Goal: Information Seeking & Learning: Learn about a topic

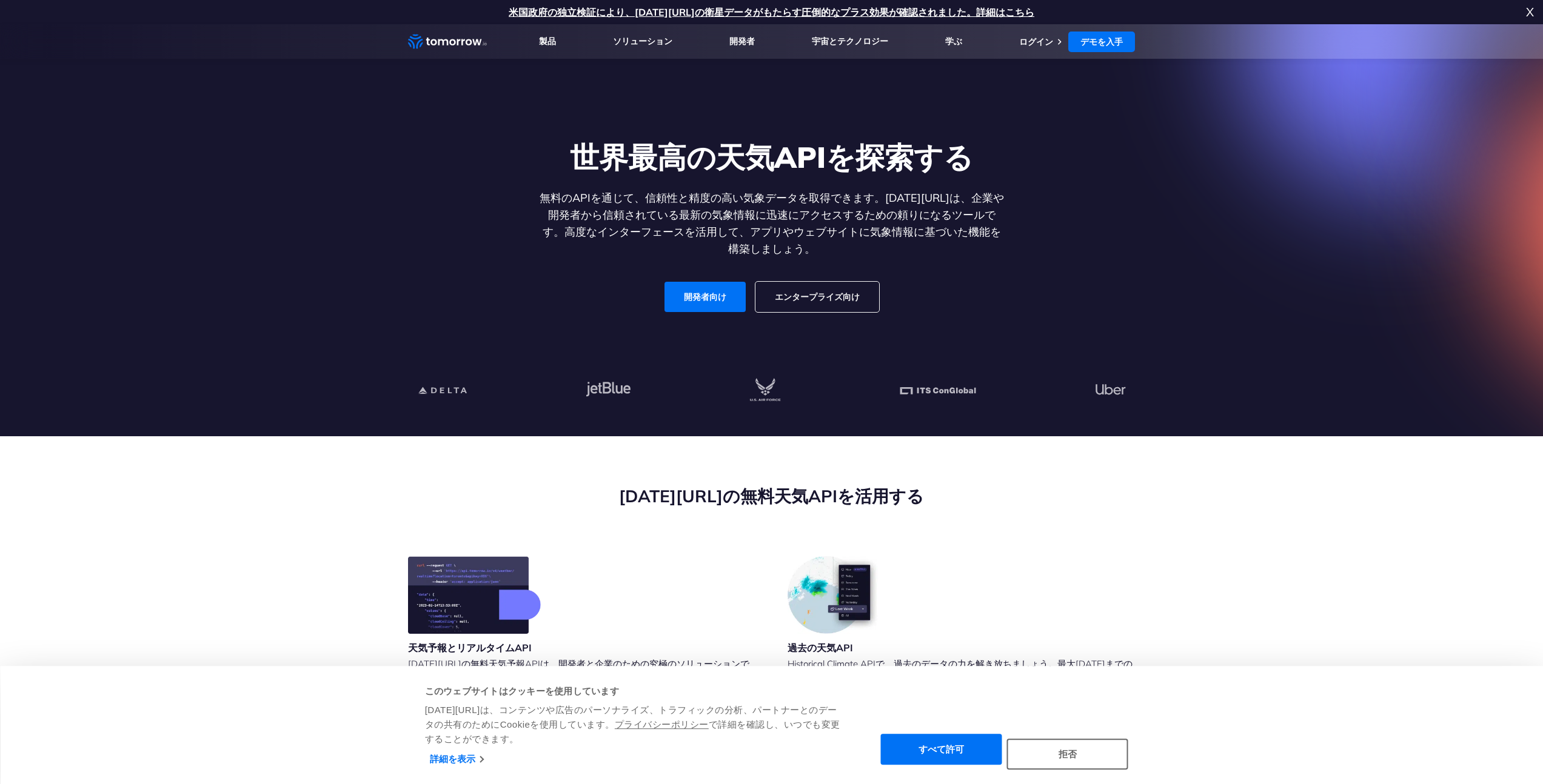
click at [1242, 287] on section "世界最高の天気APIを探索する 無料のAPIを通じて、信頼性と精度の高い気象データを取得できます。[DATE][URL]は、企業や開発者から信頼されている最新…" at bounding box center [772, 230] width 1543 height 412
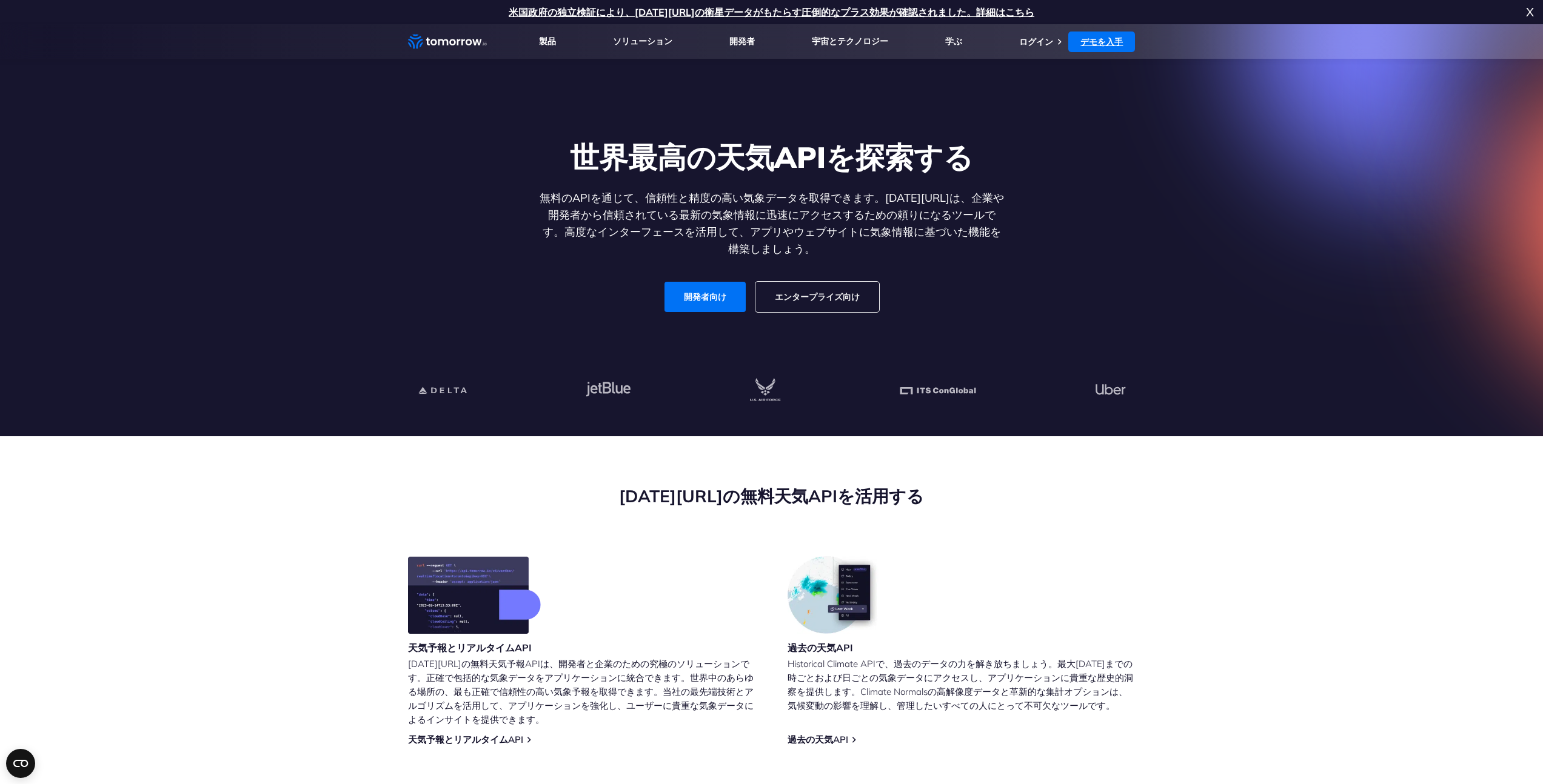
click at [1121, 39] on font "デモを入手" at bounding box center [1101, 42] width 43 height 11
click at [700, 286] on link "開発者向け" at bounding box center [705, 297] width 82 height 30
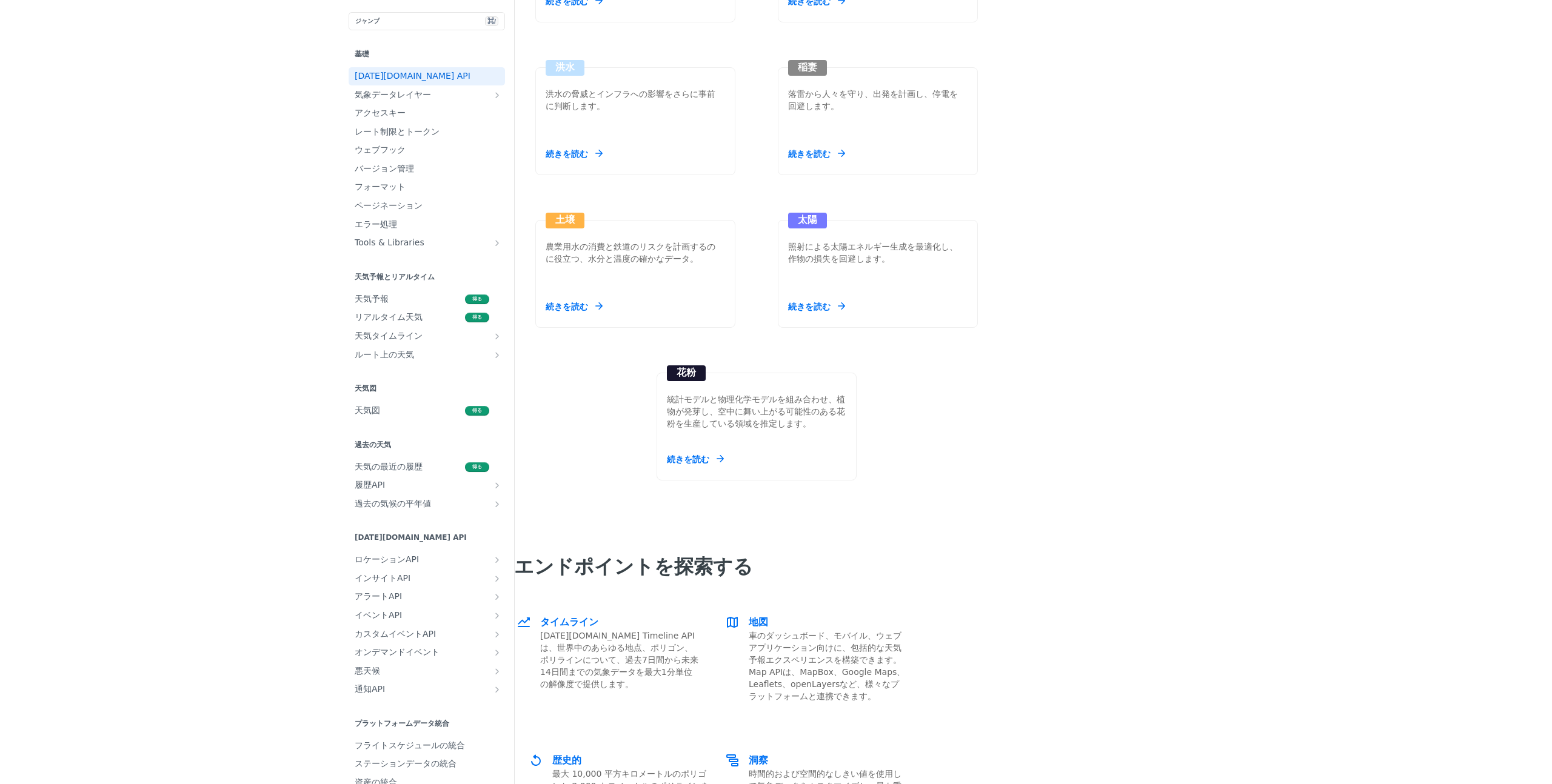
scroll to position [1198, 0]
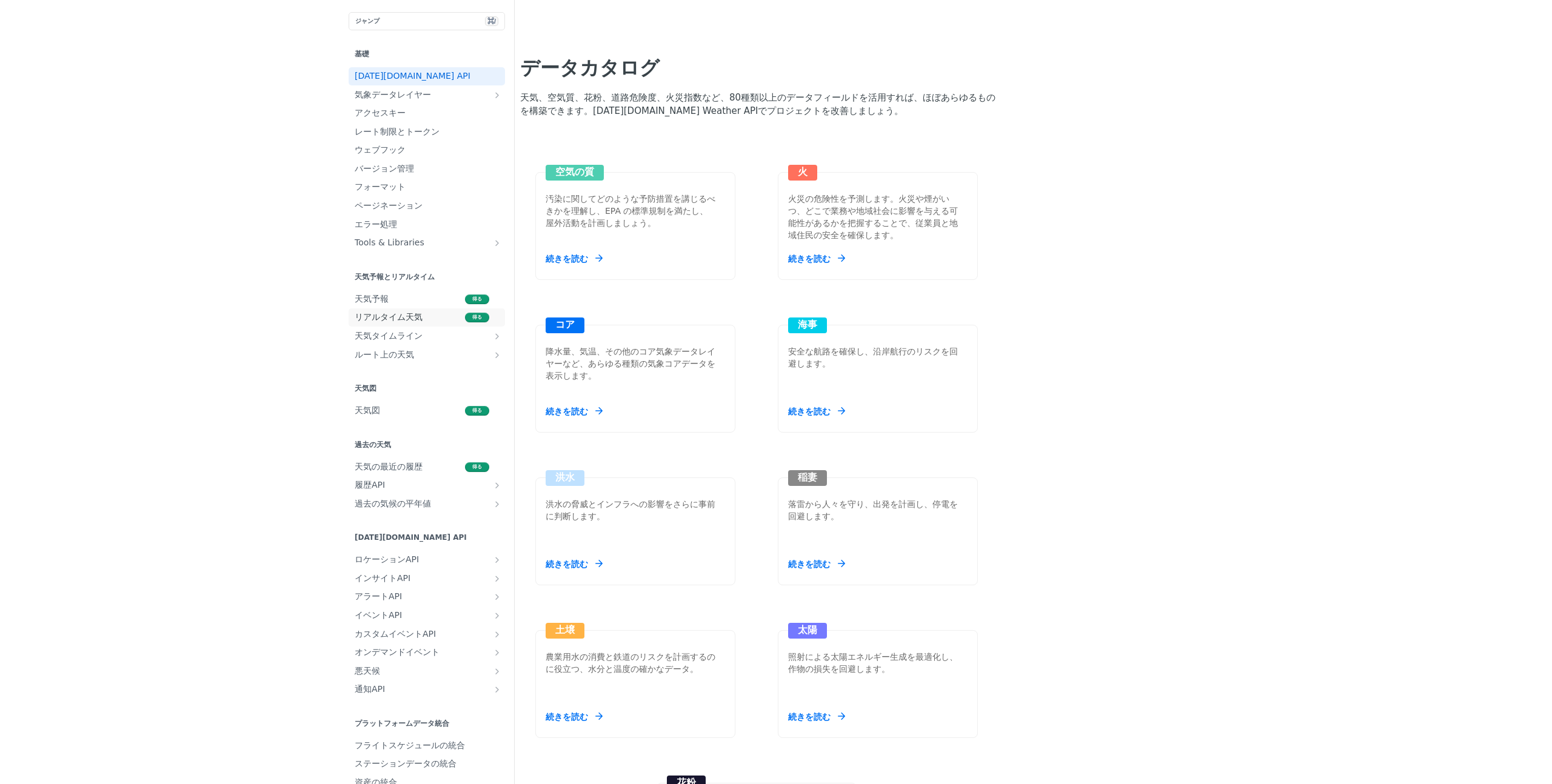
click at [355, 315] on font "リアルタイム天気" at bounding box center [389, 317] width 68 height 10
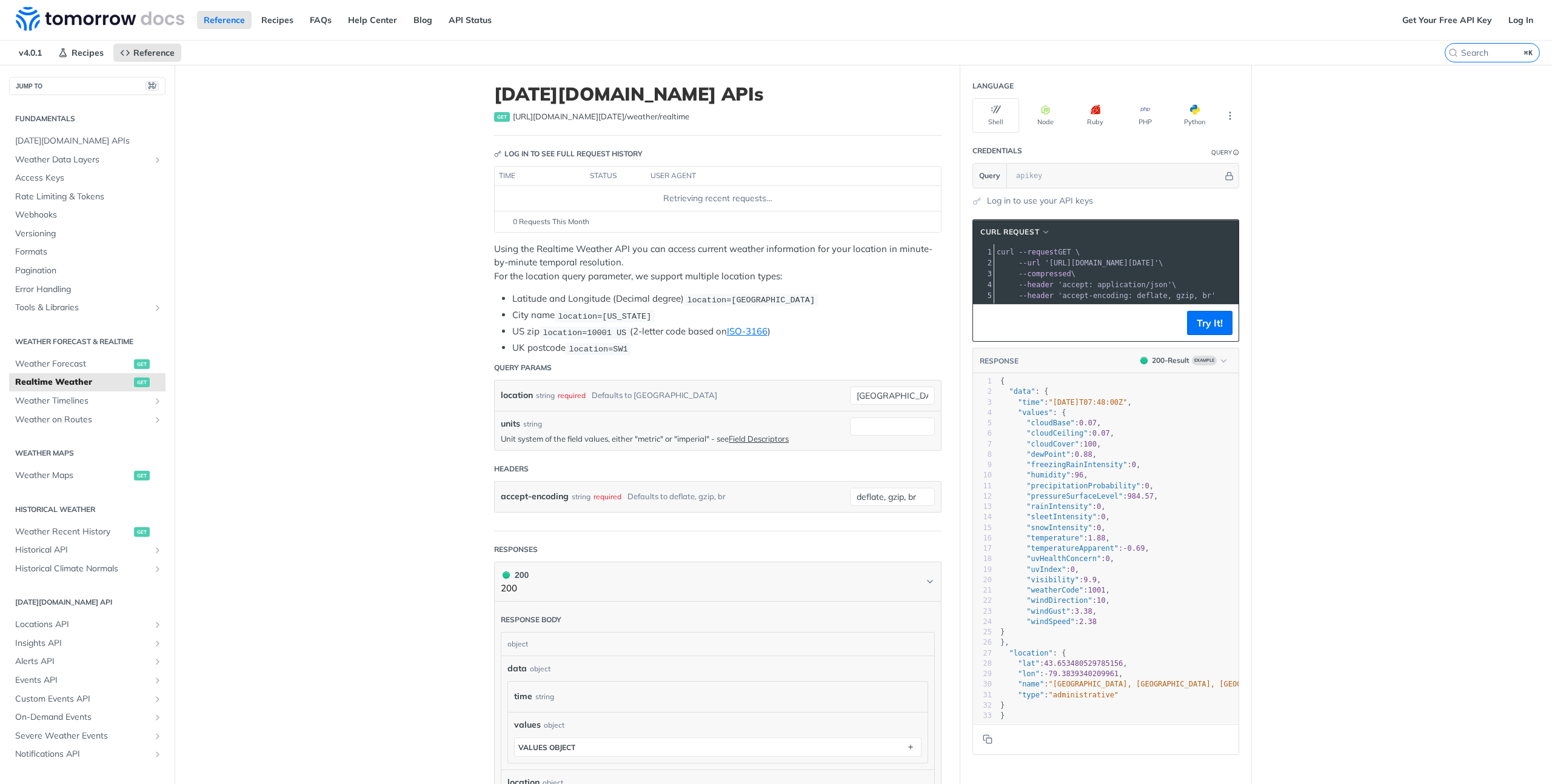
click at [1323, 151] on div "Jump to Content Reference Recipes FAQs Help Center Blog API Status Recipes Refe…" at bounding box center [776, 392] width 1552 height 784
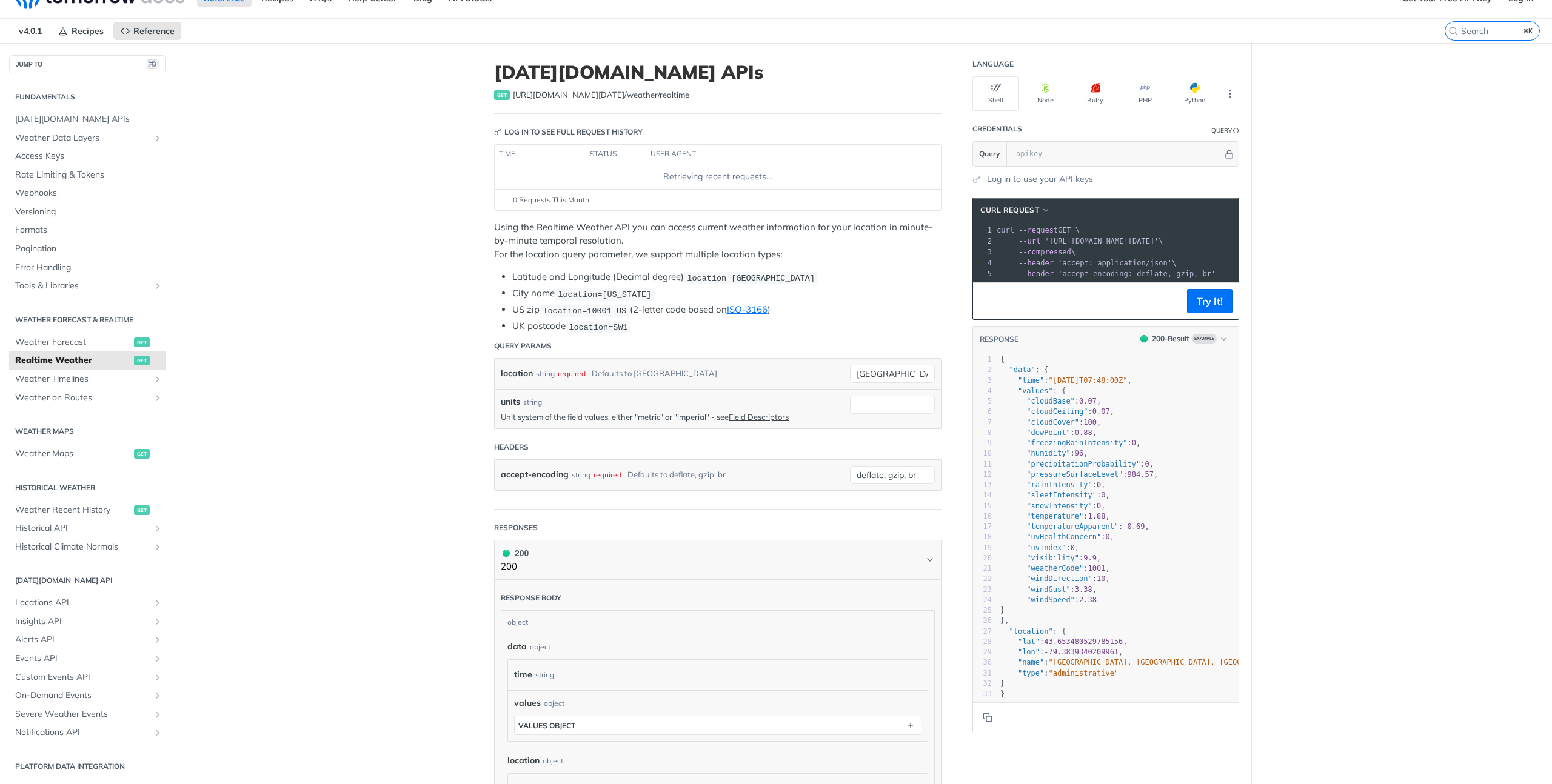
scroll to position [24, 0]
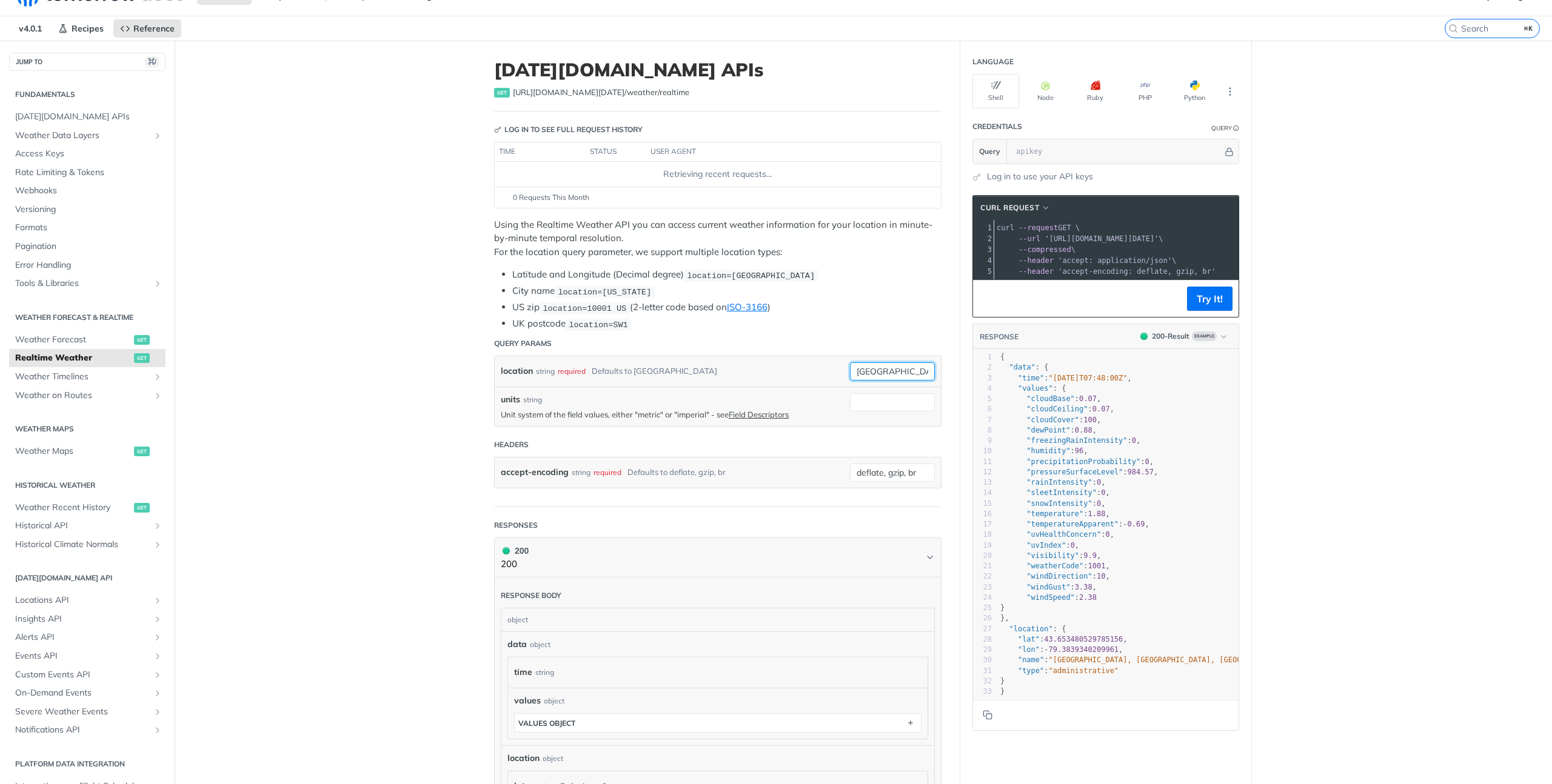
click at [850, 365] on input "toronto" at bounding box center [892, 372] width 85 height 18
drag, startPoint x: 857, startPoint y: 363, endPoint x: 800, endPoint y: 363, distance: 57.0
click at [800, 363] on div "location string required Defaults to toronto toronto required type : string Use…" at bounding box center [717, 372] width 446 height 30
click at [850, 369] on input "japan" at bounding box center [892, 372] width 85 height 18
click at [748, 372] on div "location string required Defaults to toronto japan" at bounding box center [717, 372] width 446 height 30
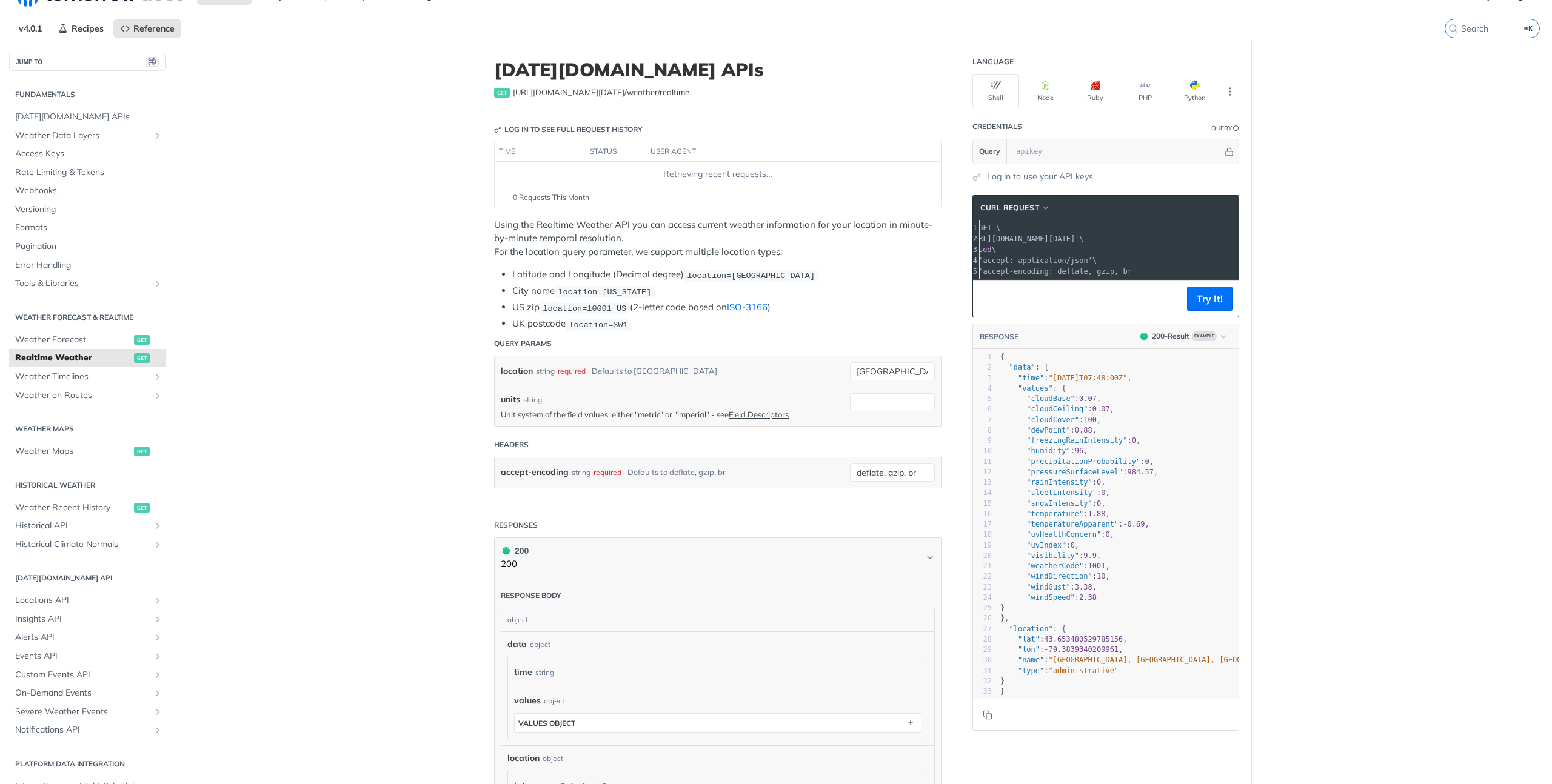
scroll to position [0, 87]
click at [843, 372] on div "location string required Defaults to toronto japan" at bounding box center [717, 372] width 446 height 30
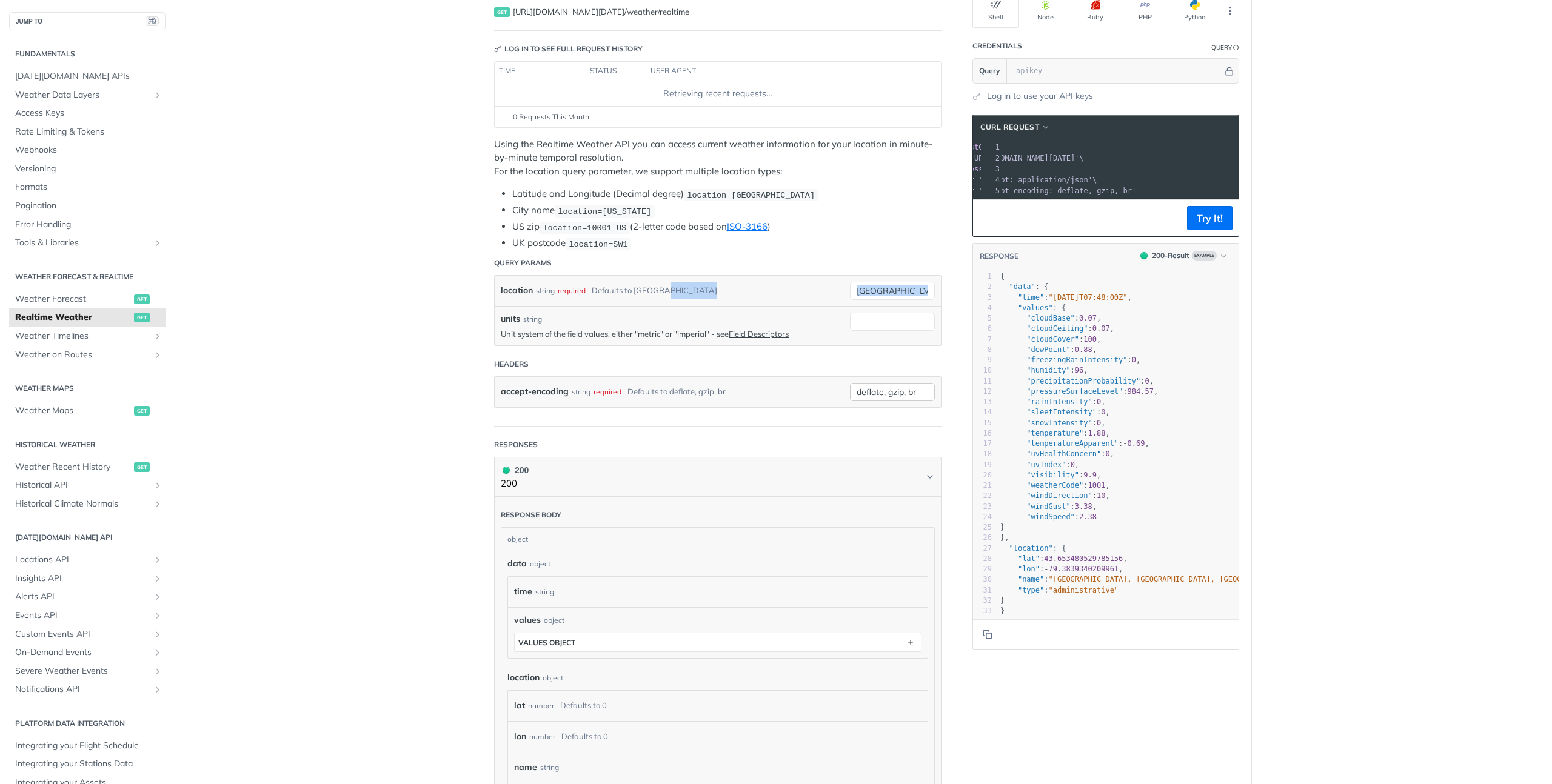
scroll to position [136, 0]
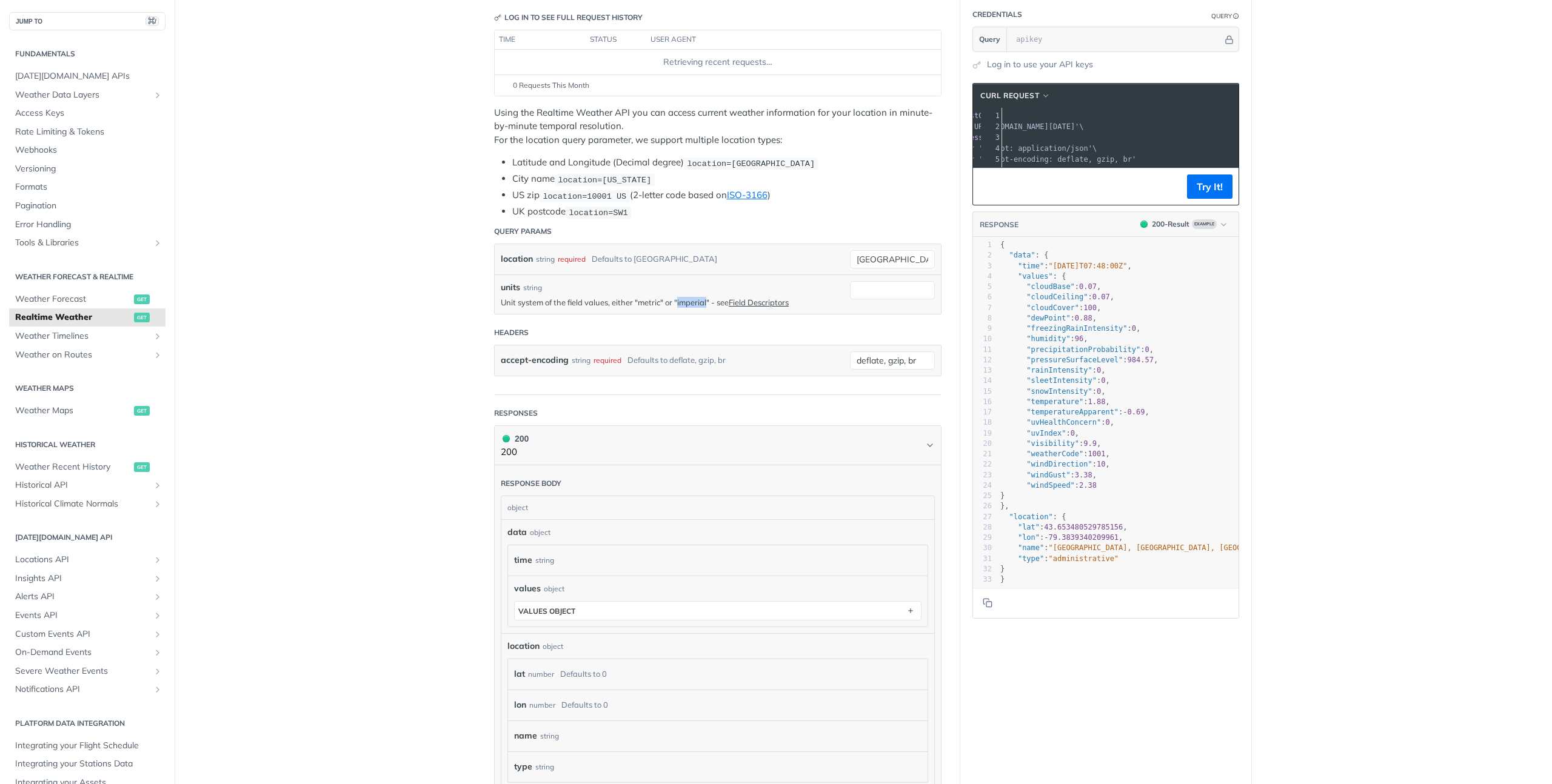
click at [734, 305] on p "Unit system of the field values, either "metric" or "imperial" - see Field Desc…" at bounding box center [672, 302] width 343 height 11
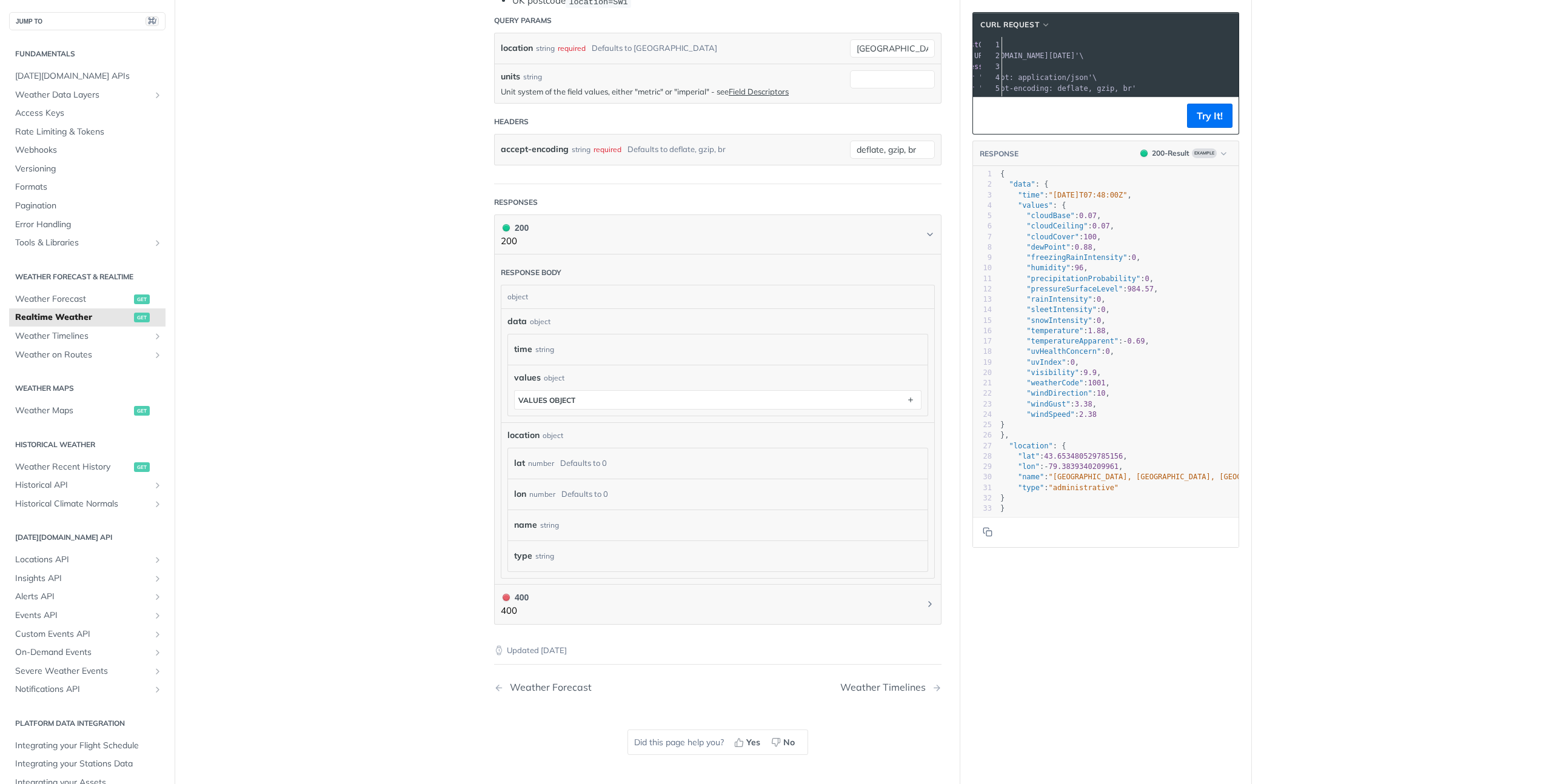
scroll to position [118, 0]
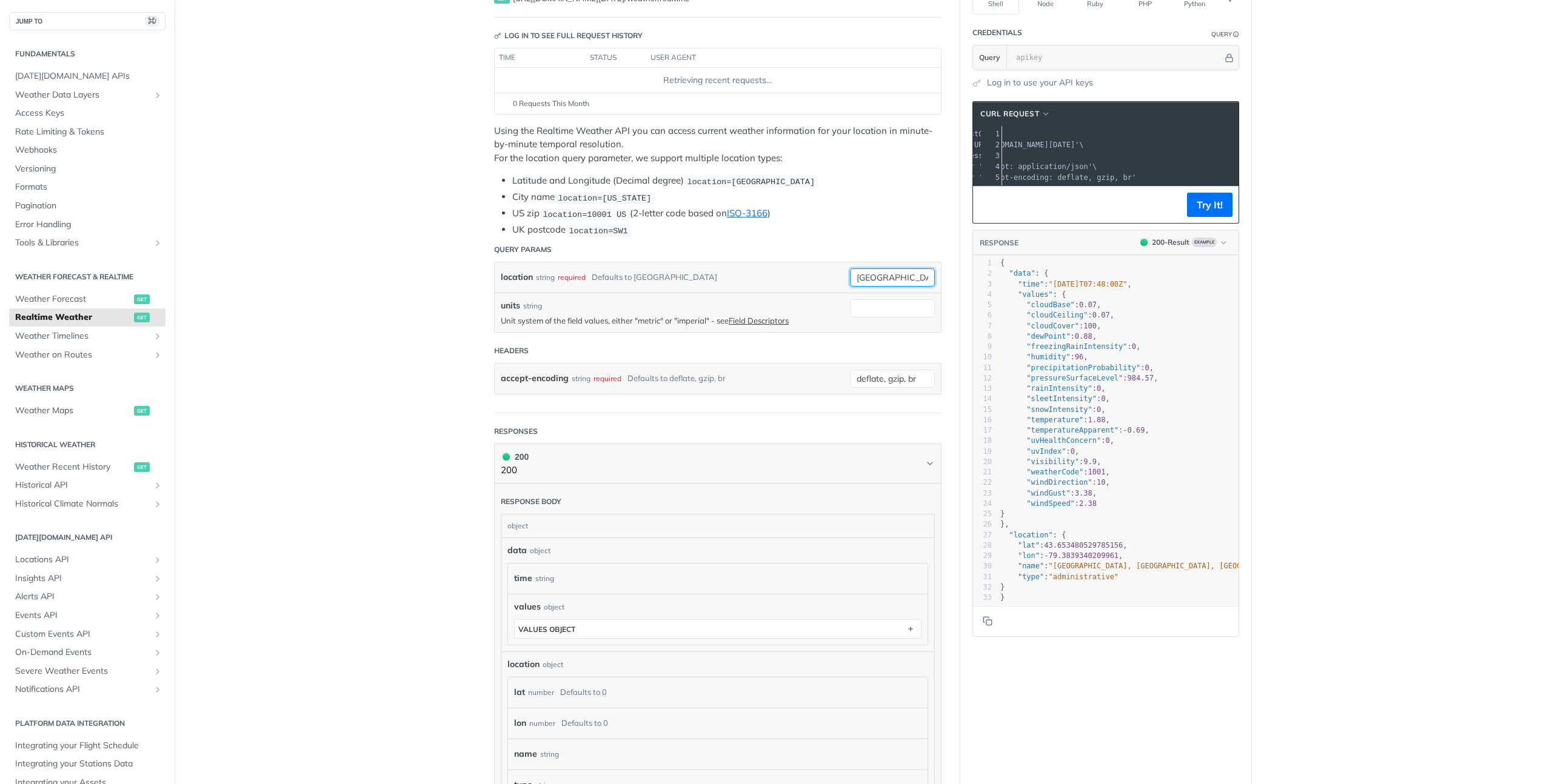
click at [862, 268] on input "japan" at bounding box center [892, 277] width 85 height 18
click at [868, 268] on input "matsumoto" at bounding box center [892, 277] width 85 height 18
type input "matsumoto"
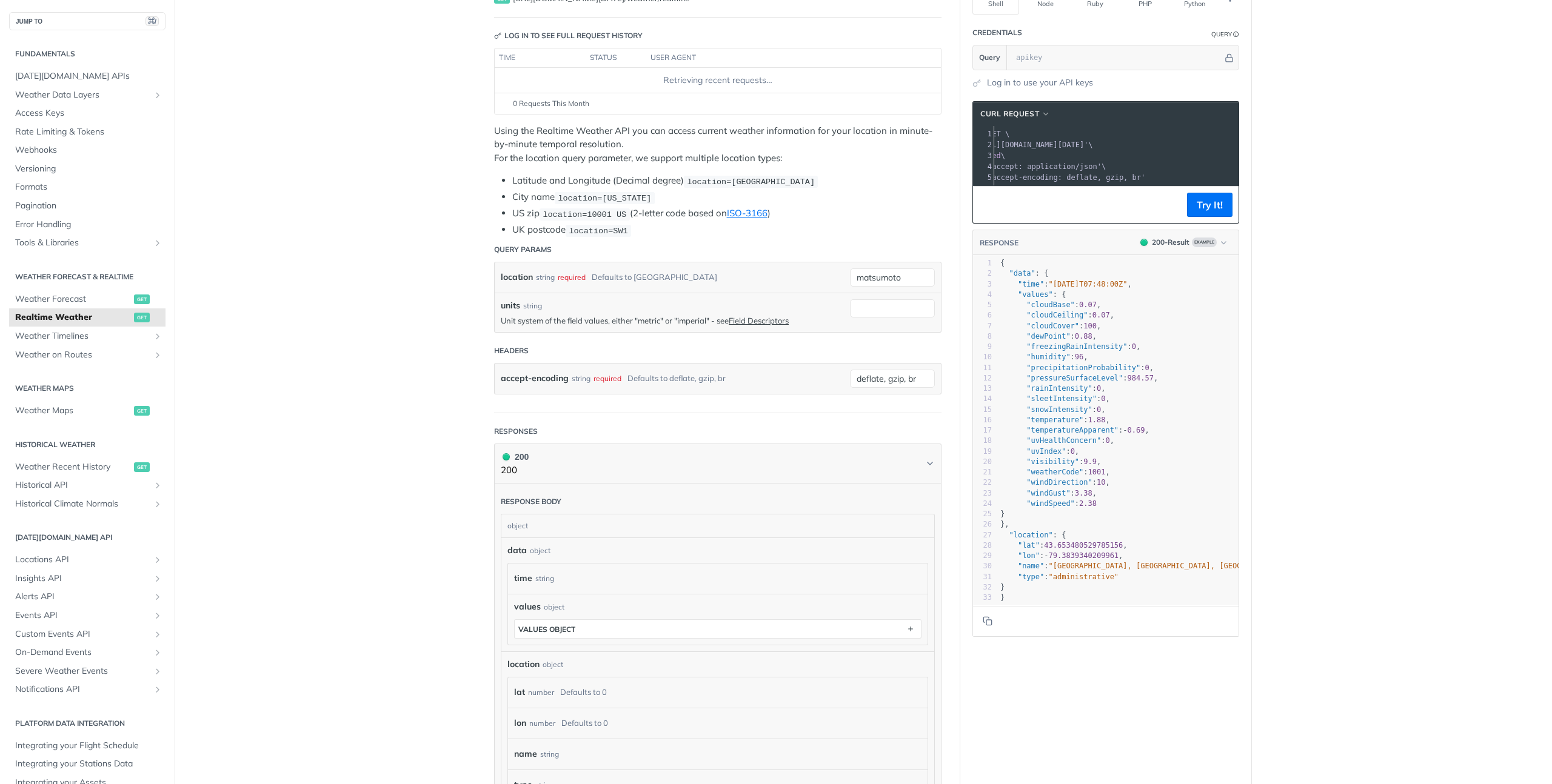
click at [868, 245] on header "Query Params" at bounding box center [717, 250] width 447 height 24
click at [868, 272] on input "matsumoto" at bounding box center [892, 277] width 85 height 18
click at [1187, 212] on button "Try It!" at bounding box center [1209, 205] width 46 height 24
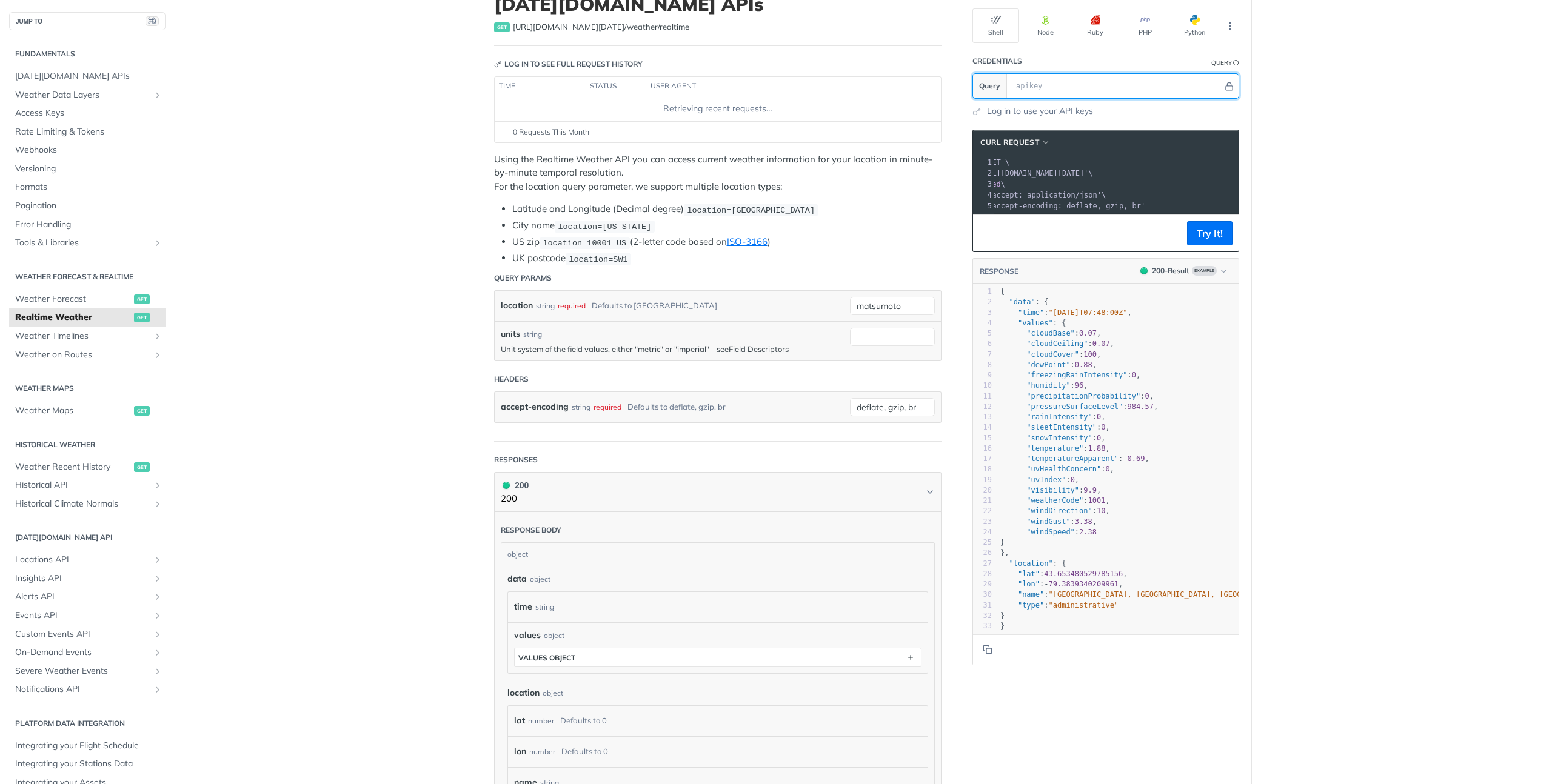
scroll to position [83, 0]
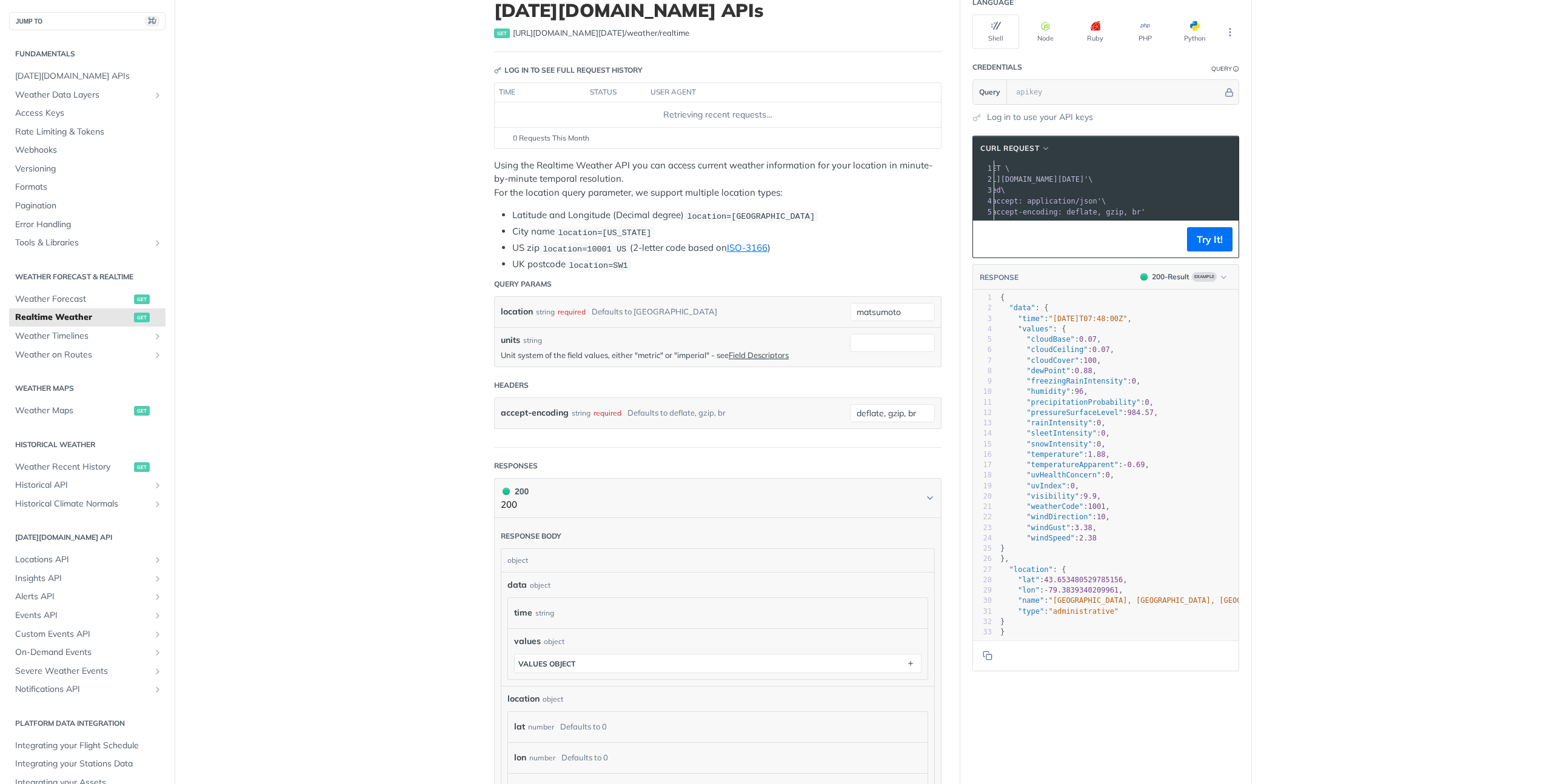
click at [1287, 155] on div "Jump to Content Reference Recipes FAQs Help Center Blog API Status Recipes Refe…" at bounding box center [776, 392] width 1552 height 784
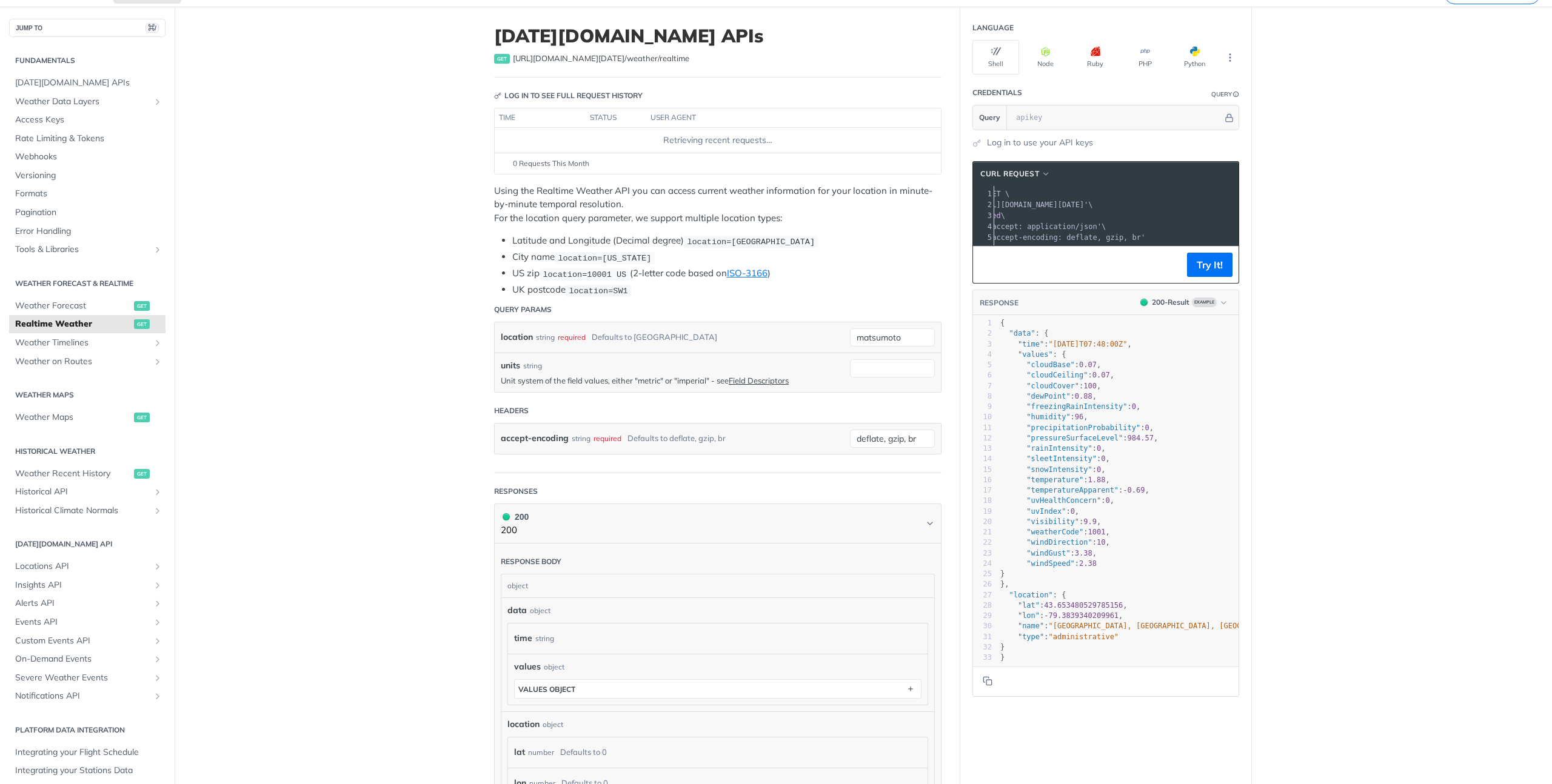
click at [1239, 113] on div "Jump to Content Reference Recipes FAQs Help Center Blog API Status Recipes Refe…" at bounding box center [776, 392] width 1552 height 784
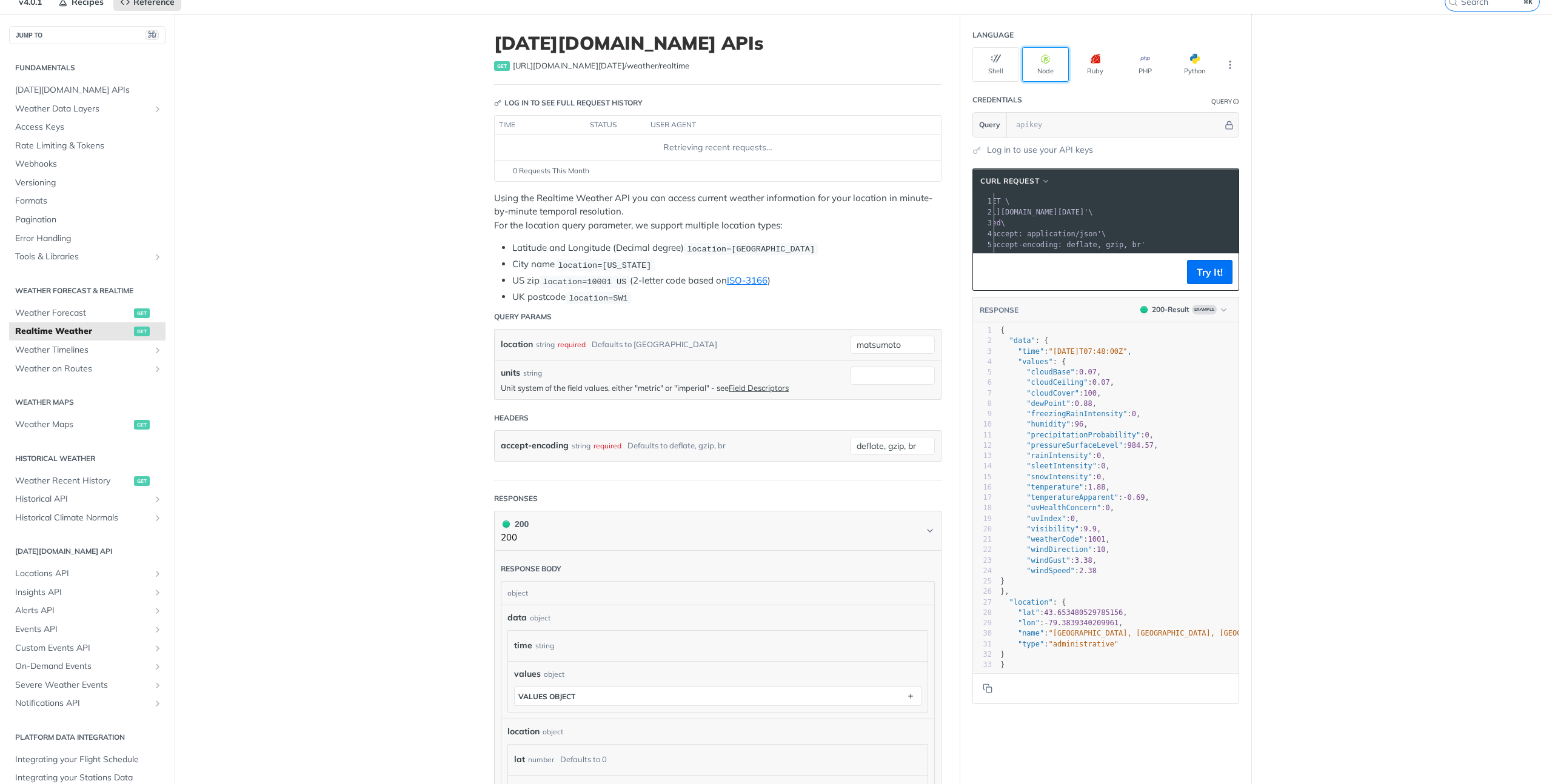
click at [1022, 52] on button "Node" at bounding box center [1045, 64] width 47 height 35
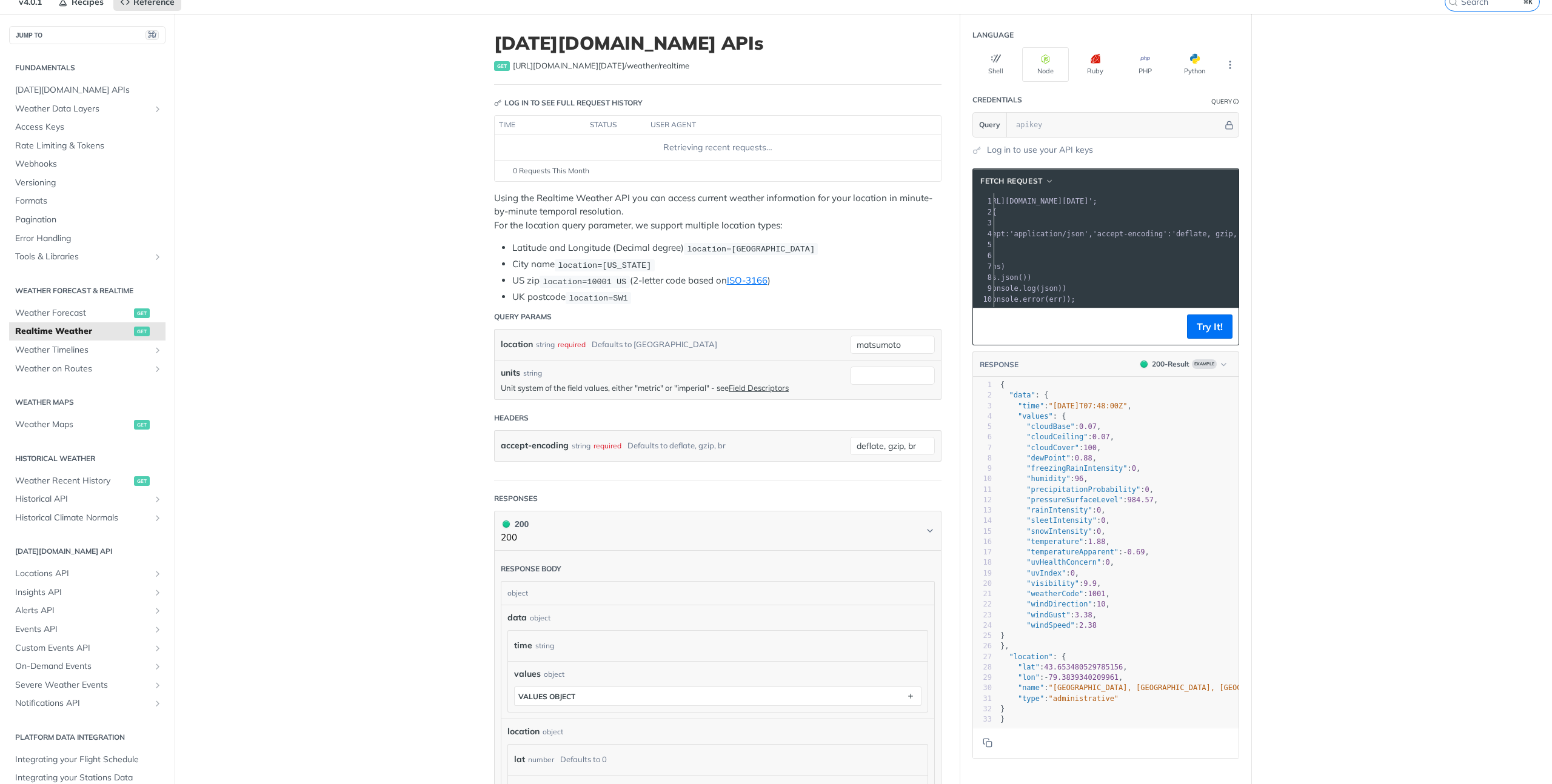
drag, startPoint x: 1064, startPoint y: 308, endPoint x: 1043, endPoint y: 302, distance: 21.8
click at [1043, 302] on div "fetch Request xxxxxxxxxx 10 1 const url = 'https://api.tomorrow.io/v4/weather/r…" at bounding box center [1105, 257] width 266 height 177
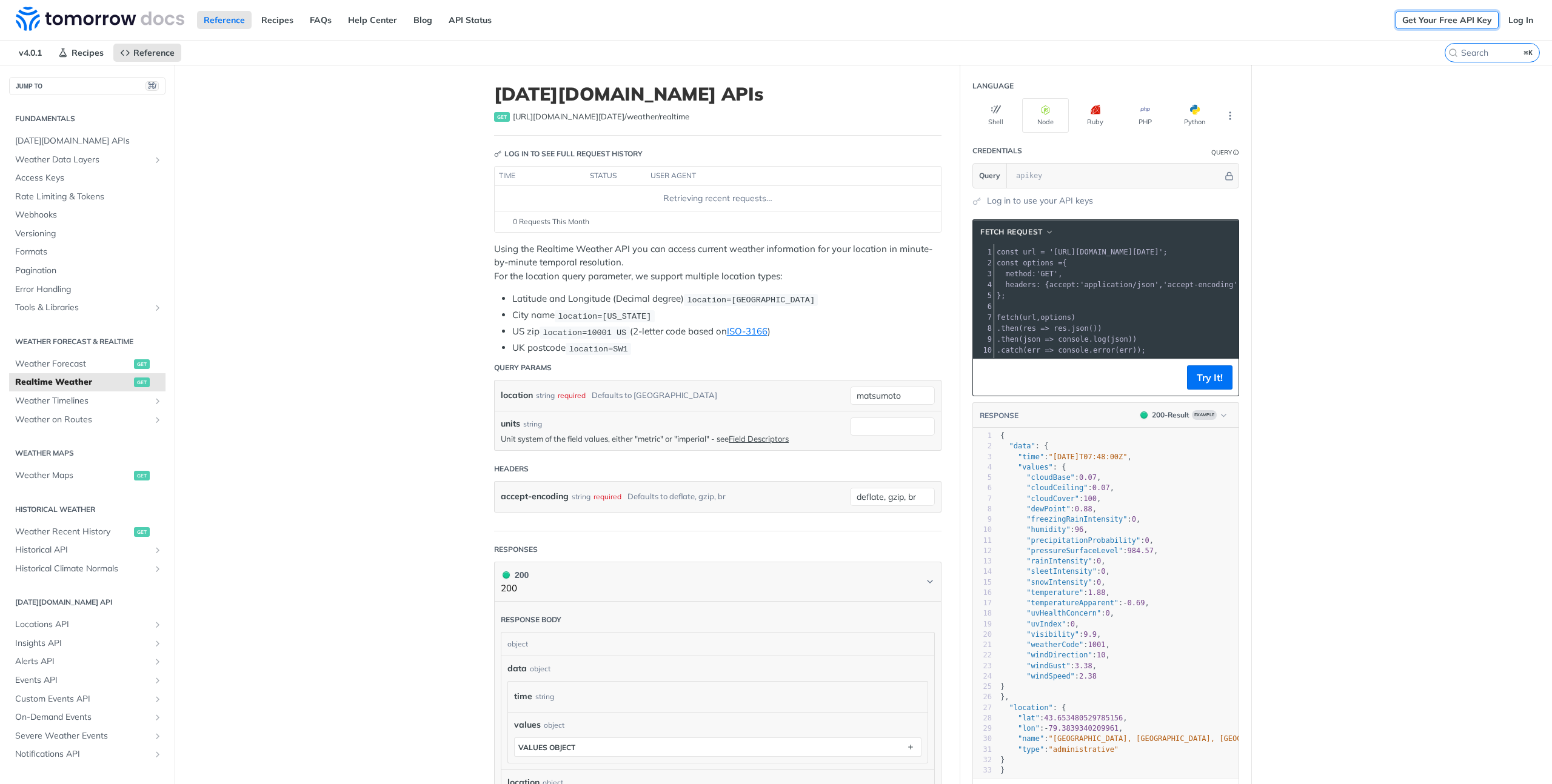
click at [1395, 16] on link "Get Your Free API Key" at bounding box center [1446, 20] width 103 height 18
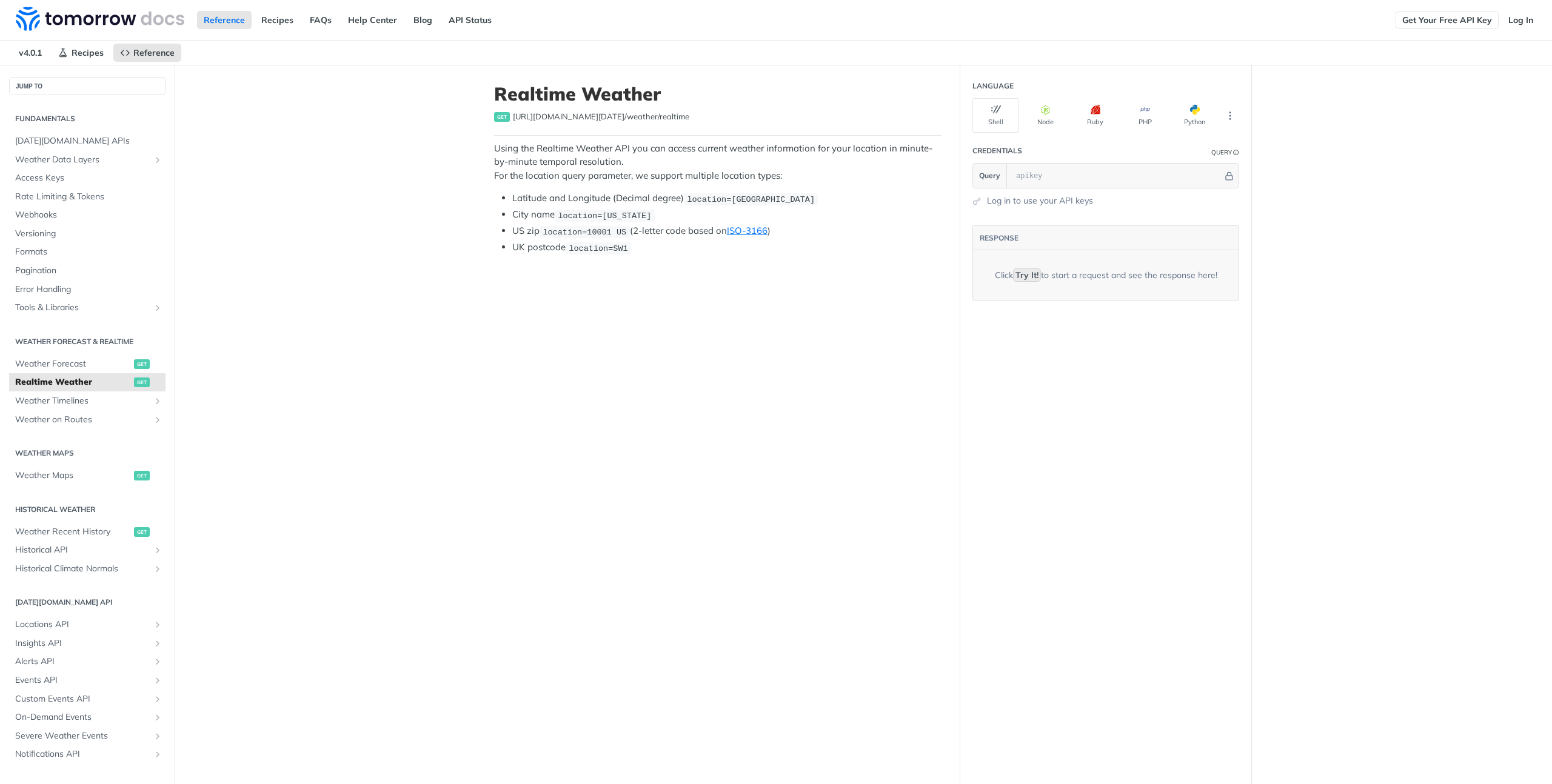
click at [1446, 21] on link "Get Your Free API Key" at bounding box center [1446, 20] width 103 height 18
